Goal: Task Accomplishment & Management: Manage account settings

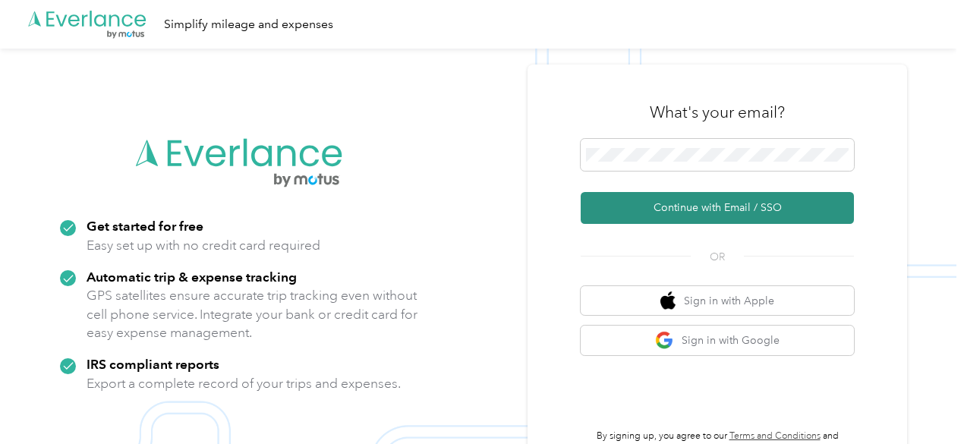
click at [717, 210] on button "Continue with Email / SSO" at bounding box center [717, 208] width 273 height 32
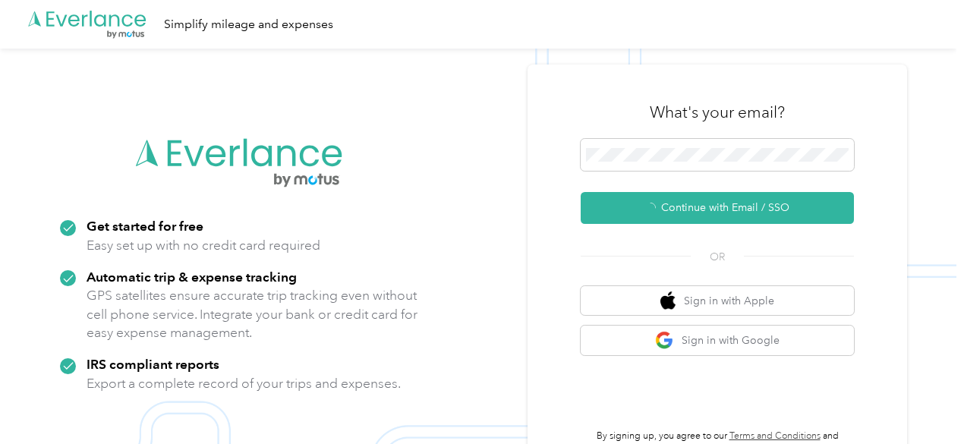
click at [569, 168] on div "What's your email? Continue with Email / SSO OR Sign in with Apple Sign in with…" at bounding box center [718, 271] width 380 height 413
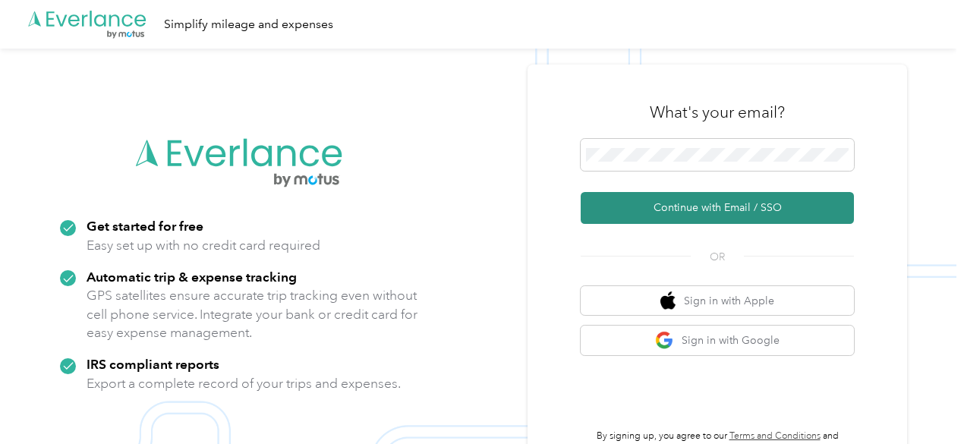
click at [664, 214] on button "Continue with Email / SSO" at bounding box center [717, 208] width 273 height 32
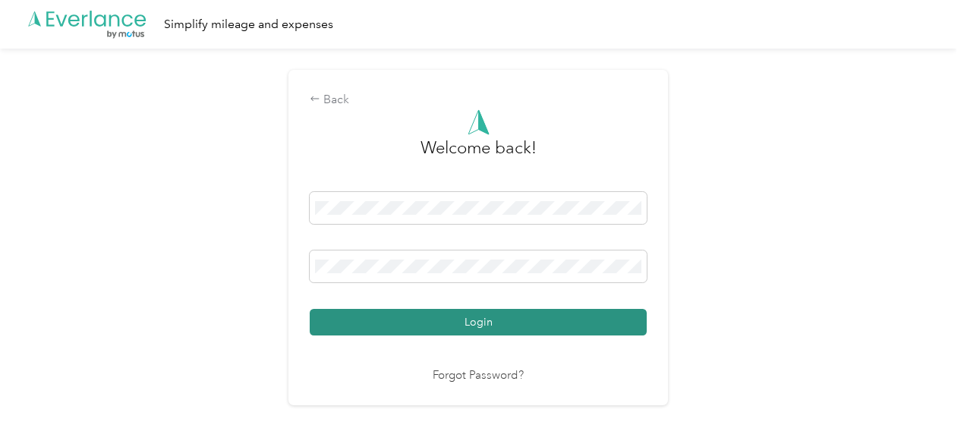
click at [439, 319] on button "Login" at bounding box center [478, 322] width 337 height 27
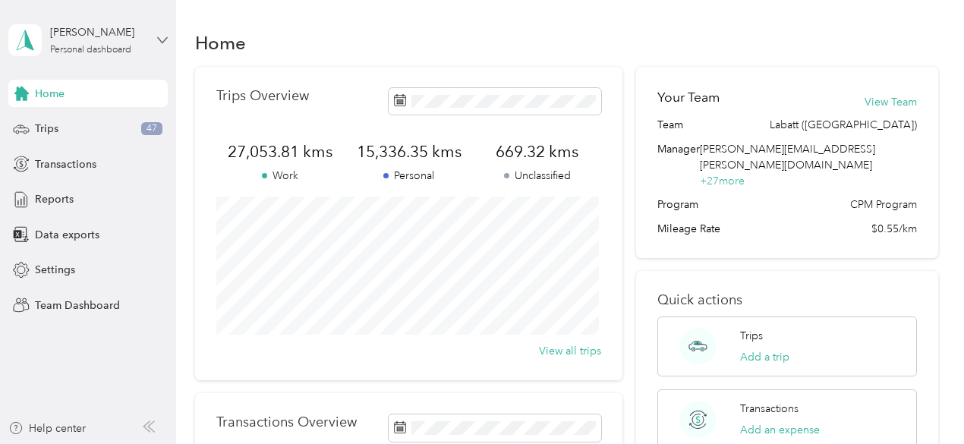
click at [162, 37] on icon at bounding box center [162, 40] width 11 height 11
click at [109, 130] on div "Team dashboard" at bounding box center [254, 125] width 470 height 27
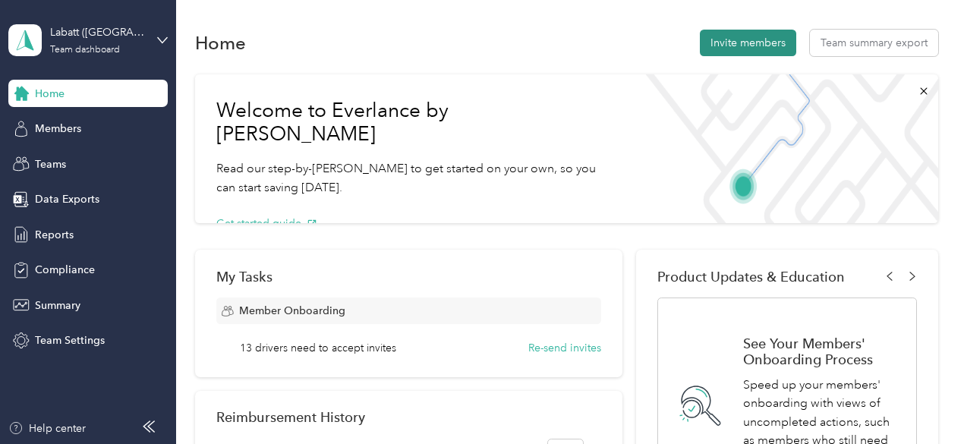
click at [755, 43] on button "Invite members" at bounding box center [748, 43] width 96 height 27
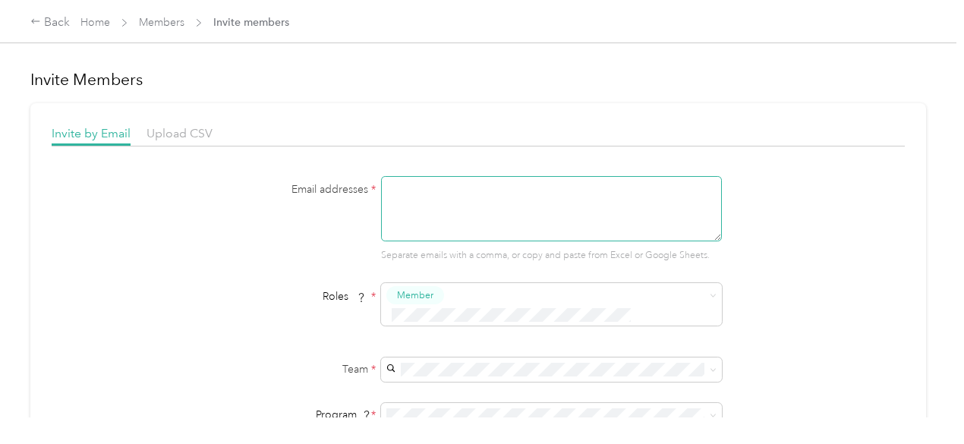
click at [490, 218] on textarea at bounding box center [551, 208] width 341 height 65
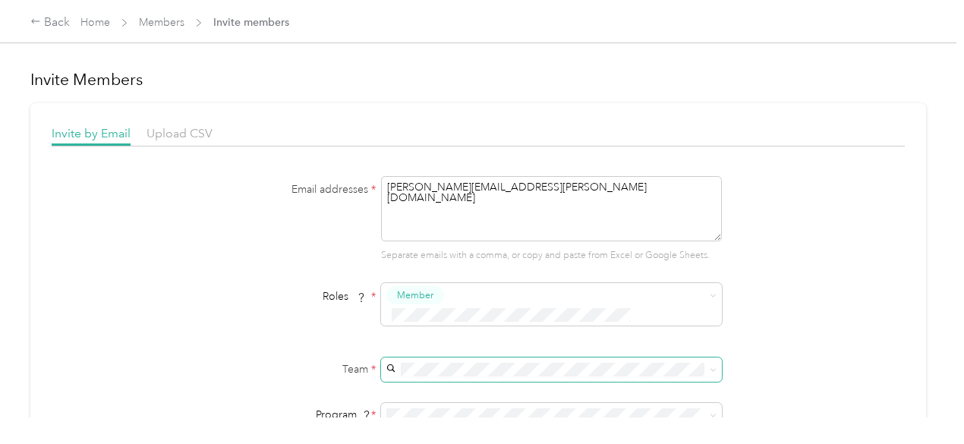
type textarea "anthony.gagne@labatt.com"
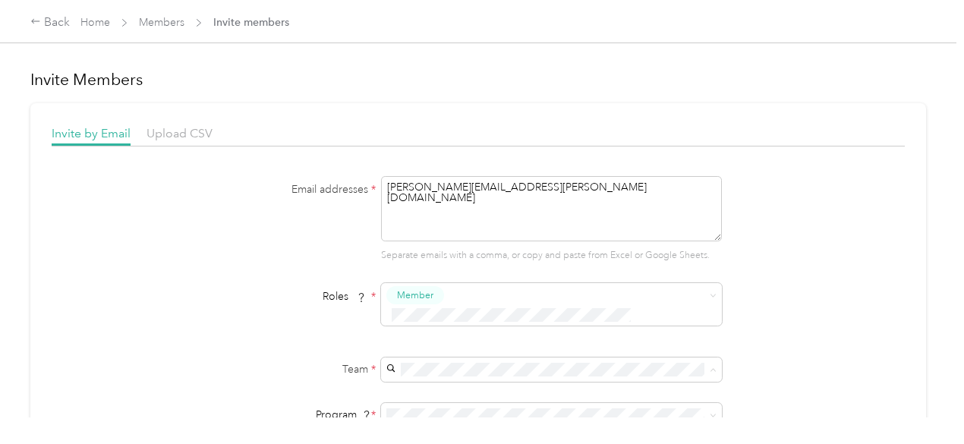
click at [441, 383] on div "Labatt (Quebec) Xavier Bergeron +20 more" at bounding box center [549, 385] width 320 height 35
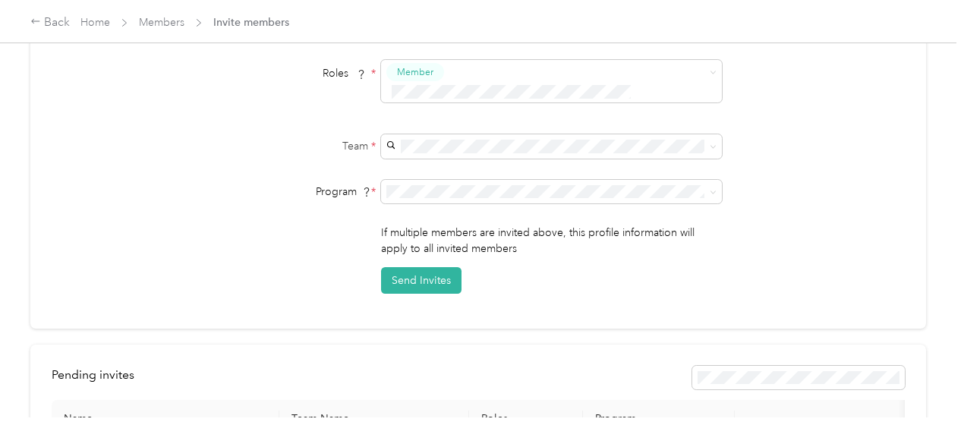
scroll to position [228, 0]
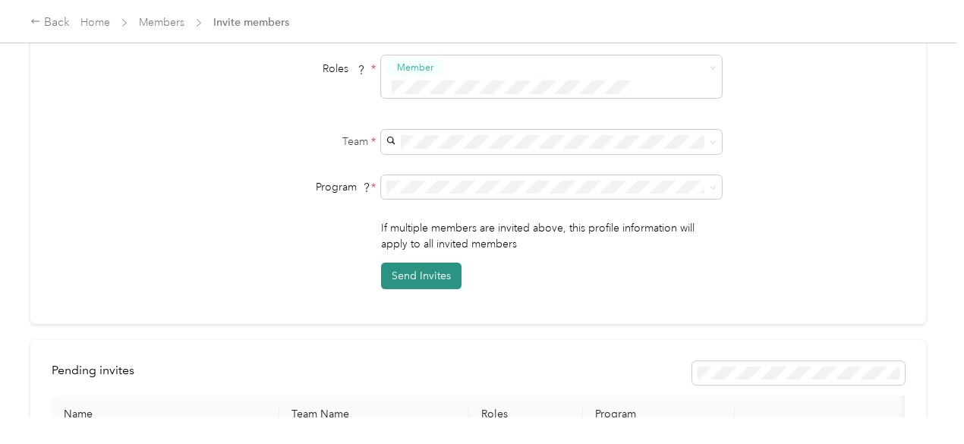
click at [405, 263] on button "Send Invites" at bounding box center [421, 276] width 80 height 27
